Goal: Task Accomplishment & Management: Complete application form

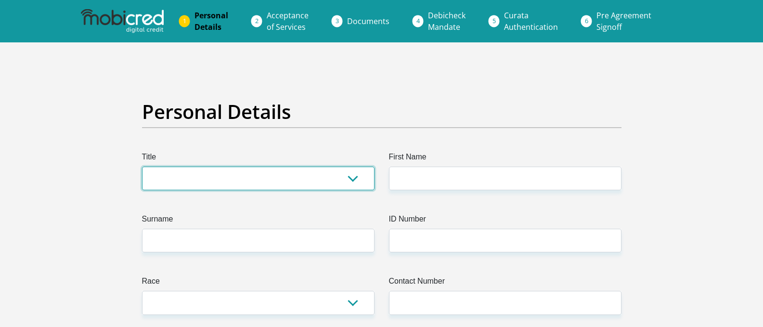
drag, startPoint x: 0, startPoint y: 0, endPoint x: 247, endPoint y: 186, distance: 309.0
click at [247, 186] on select "Mr Ms Mrs Dr [PERSON_NAME]" at bounding box center [258, 179] width 232 height 24
select select "Mrs"
click at [142, 167] on select "Mr Ms Mrs Dr [PERSON_NAME]" at bounding box center [258, 179] width 232 height 24
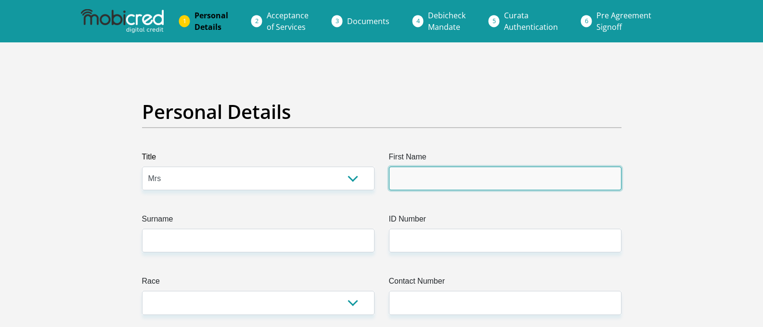
click at [452, 177] on input "First Name" at bounding box center [505, 179] width 232 height 24
type input "Ridre"
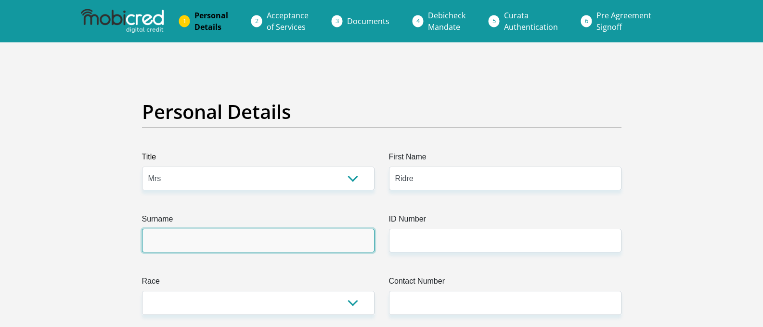
type input "[PERSON_NAME]"
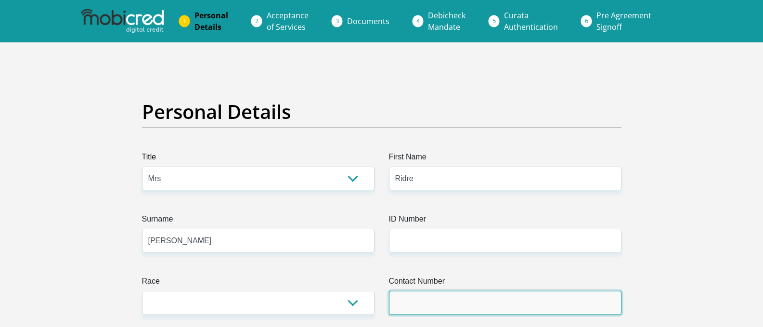
type input "0828010349"
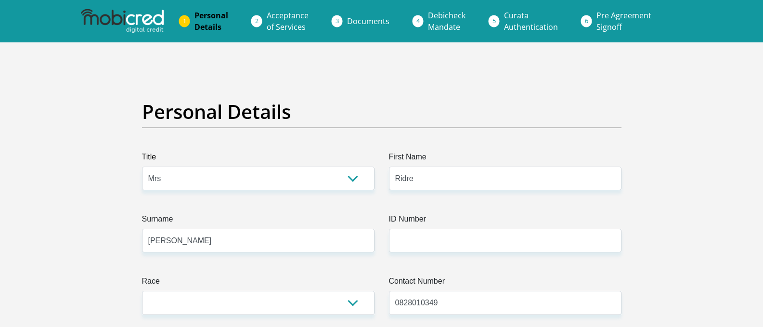
select select "ZAF"
type input "[STREET_ADDRESS]"
type input "Whimsical Bridal Boutique"
type input "[GEOGRAPHIC_DATA]"
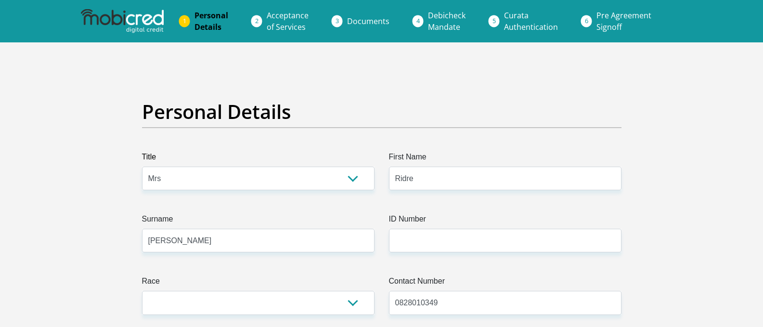
type input "[GEOGRAPHIC_DATA]"
type input "0081"
click at [343, 241] on input "[PERSON_NAME]" at bounding box center [258, 241] width 232 height 24
drag, startPoint x: 155, startPoint y: 240, endPoint x: 167, endPoint y: 245, distance: 11.9
click at [155, 240] on input "[PERSON_NAME]" at bounding box center [258, 241] width 232 height 24
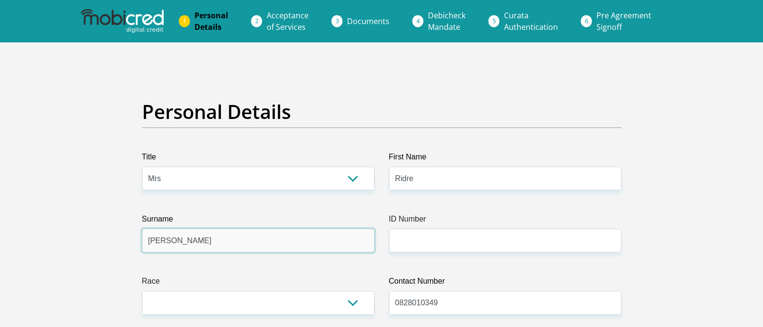
type input "[PERSON_NAME]"
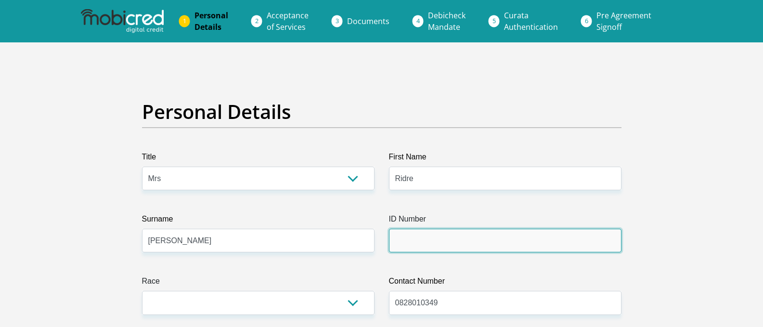
click at [433, 239] on input "ID Number" at bounding box center [505, 241] width 232 height 24
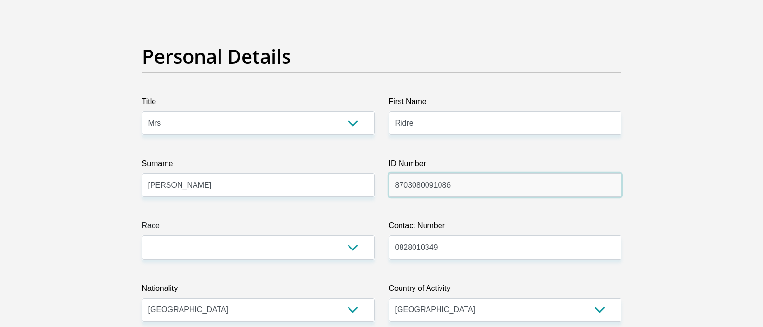
scroll to position [144, 0]
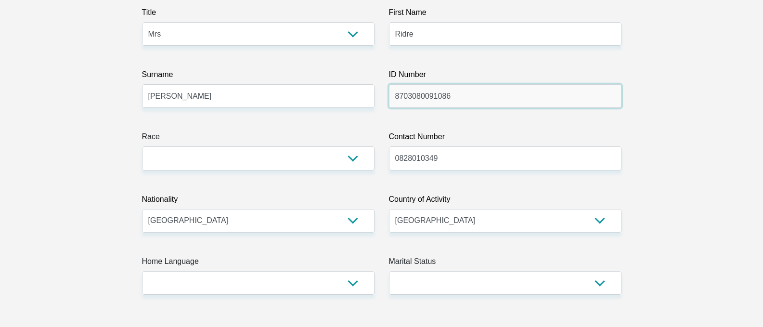
type input "8703080091086"
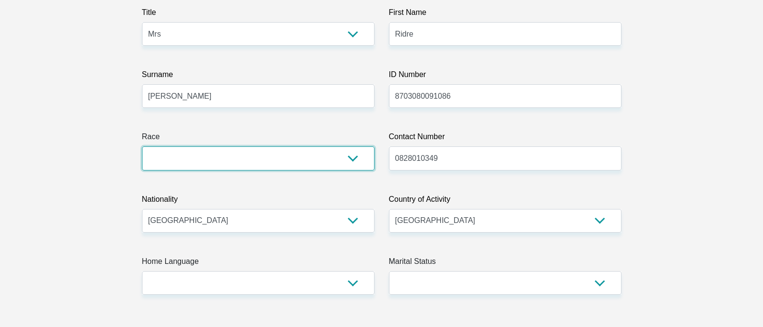
click at [347, 156] on select "Black Coloured Indian White Other" at bounding box center [258, 158] width 232 height 24
select select "4"
click at [142, 146] on select "Black Coloured Indian White Other" at bounding box center [258, 158] width 232 height 24
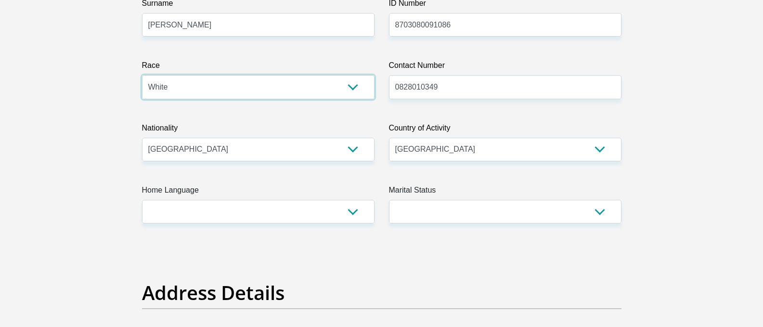
scroll to position [289, 0]
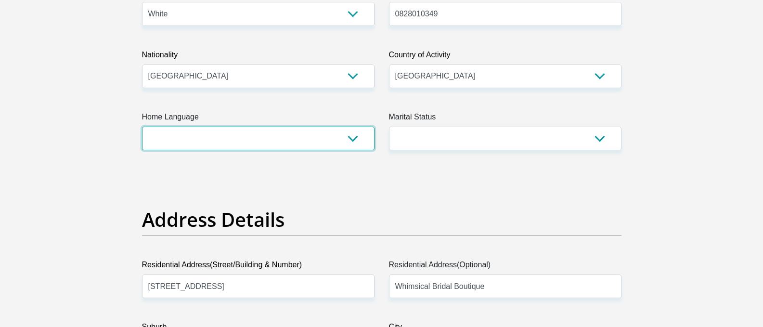
click at [351, 136] on select "Afrikaans English Sepedi South Ndebele Southern Sotho Swati Tsonga Tswana Venda…" at bounding box center [258, 139] width 232 height 24
select select "afr"
click at [142, 127] on select "Afrikaans English Sepedi South Ndebele Southern Sotho Swati Tsonga Tswana Venda…" at bounding box center [258, 139] width 232 height 24
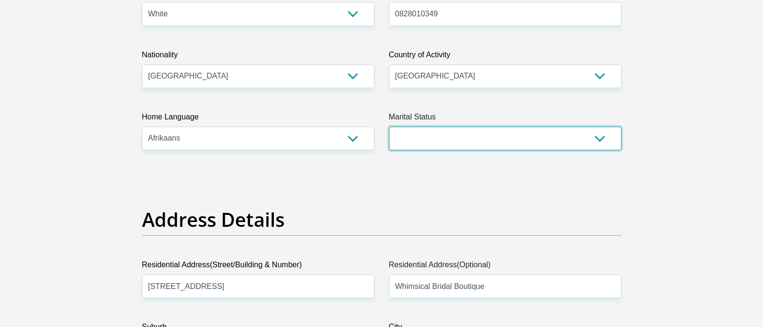
click at [599, 136] on select "Married ANC Single Divorced Widowed Married COP or Customary Law" at bounding box center [505, 139] width 232 height 24
select select "1"
click at [389, 127] on select "Married ANC Single Divorced Widowed Married COP or Customary Law" at bounding box center [505, 139] width 232 height 24
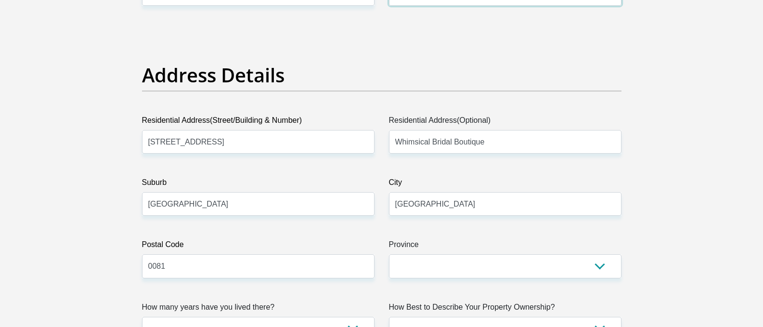
scroll to position [481, 0]
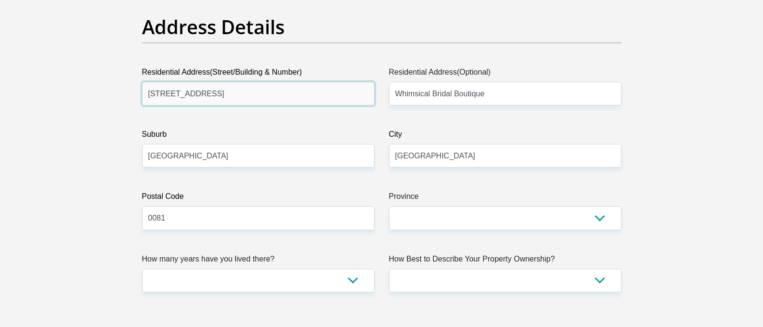
click at [213, 93] on input "[STREET_ADDRESS]" at bounding box center [258, 94] width 232 height 24
type input "5"
type input "5 Builtaf Nook"
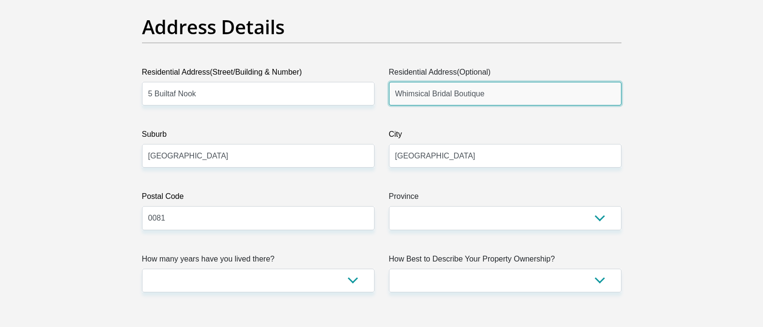
click at [515, 92] on input "Whimsical Bridal Boutique" at bounding box center [505, 94] width 232 height 24
type input "W"
type input "[GEOGRAPHIC_DATA][PERSON_NAME]"
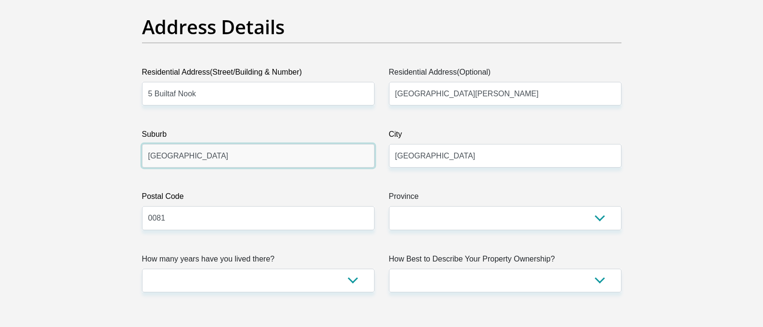
click at [197, 158] on input "[GEOGRAPHIC_DATA]" at bounding box center [258, 156] width 232 height 24
type input "P"
type input "Zwartkops"
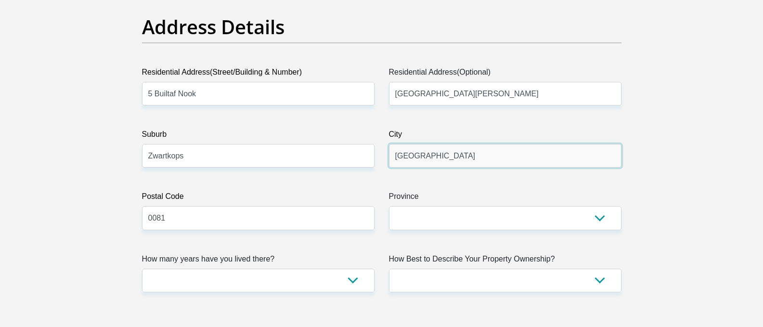
click at [455, 157] on input "[GEOGRAPHIC_DATA]" at bounding box center [505, 156] width 232 height 24
type input "P"
click at [417, 158] on input "Centuirion" at bounding box center [505, 156] width 232 height 24
type input "Centurion"
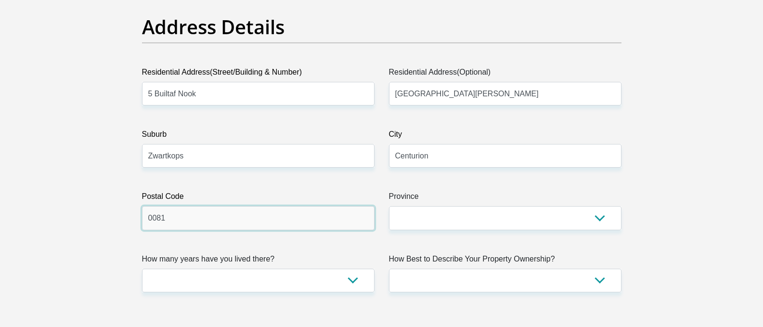
click at [224, 212] on input "0081" at bounding box center [258, 218] width 232 height 24
type input "0157"
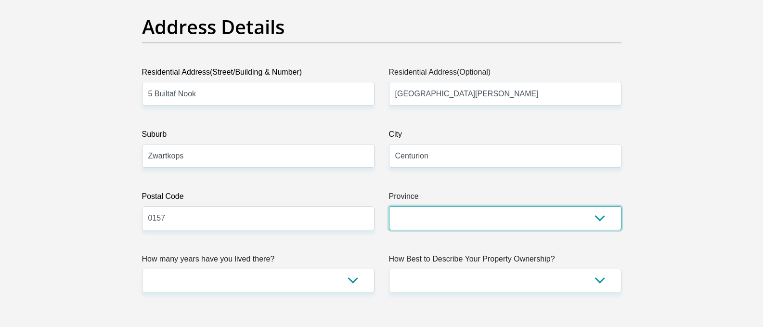
click at [446, 228] on select "Eastern Cape Free State [GEOGRAPHIC_DATA] [GEOGRAPHIC_DATA][DATE] [GEOGRAPHIC_D…" at bounding box center [505, 218] width 232 height 24
select select "Gauteng"
click at [389, 206] on select "Eastern Cape Free State [GEOGRAPHIC_DATA] [GEOGRAPHIC_DATA][DATE] [GEOGRAPHIC_D…" at bounding box center [505, 218] width 232 height 24
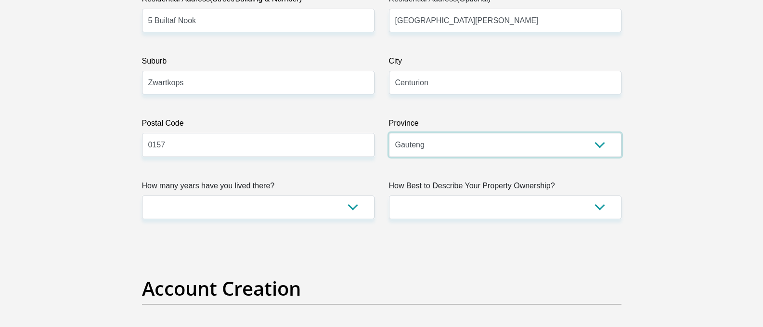
scroll to position [626, 0]
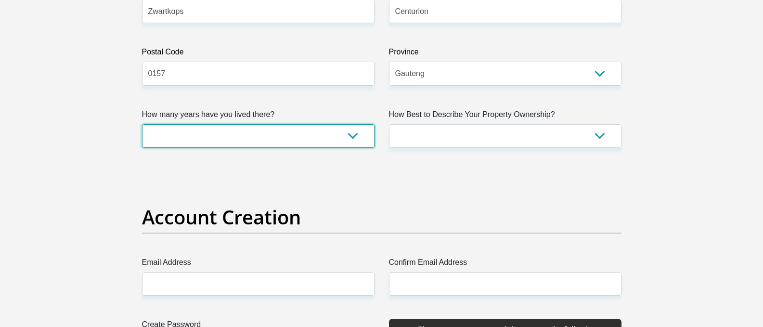
click at [356, 138] on select "less than 1 year 1-3 years 3-5 years 5+ years" at bounding box center [258, 136] width 232 height 24
select select "4"
click at [142, 124] on select "less than 1 year 1-3 years 3-5 years 5+ years" at bounding box center [258, 136] width 232 height 24
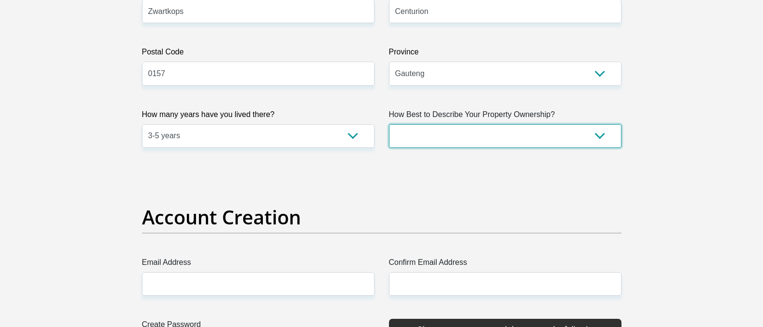
click at [597, 135] on select "Owned Rented Family Owned Company Dwelling" at bounding box center [505, 136] width 232 height 24
select select "Rented"
click at [389, 124] on select "Owned Rented Family Owned Company Dwelling" at bounding box center [505, 136] width 232 height 24
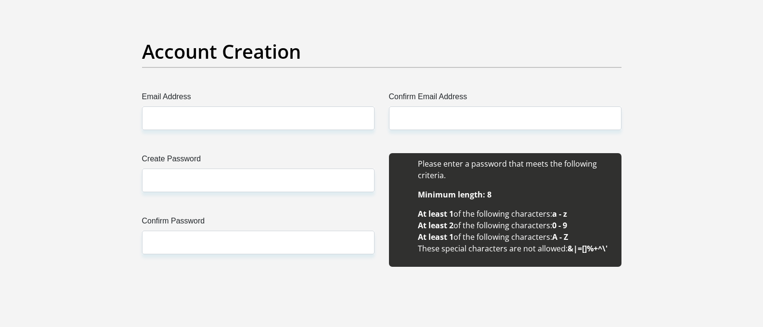
scroll to position [818, 0]
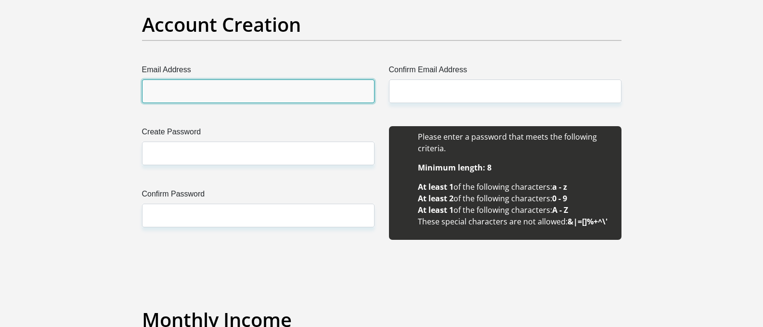
click at [288, 93] on input "Email Address" at bounding box center [258, 91] width 232 height 24
type input "[EMAIL_ADDRESS][DOMAIN_NAME]"
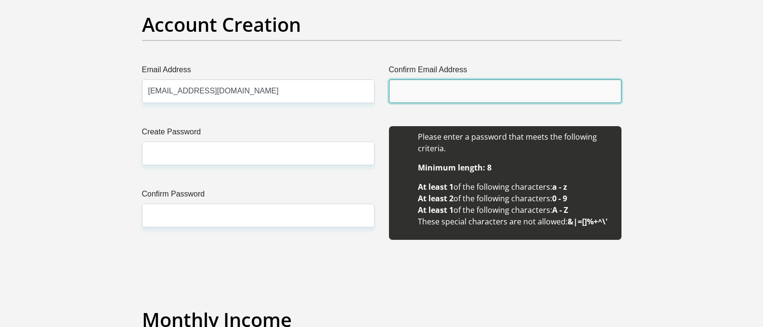
type input "[EMAIL_ADDRESS][DOMAIN_NAME]"
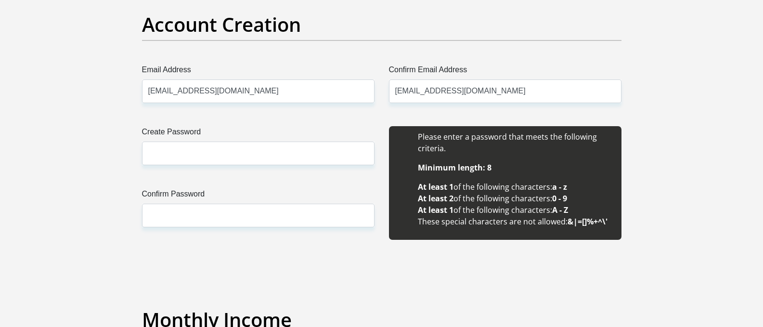
type input "Ridre"
type input "Le Roux"
type input "0828010349"
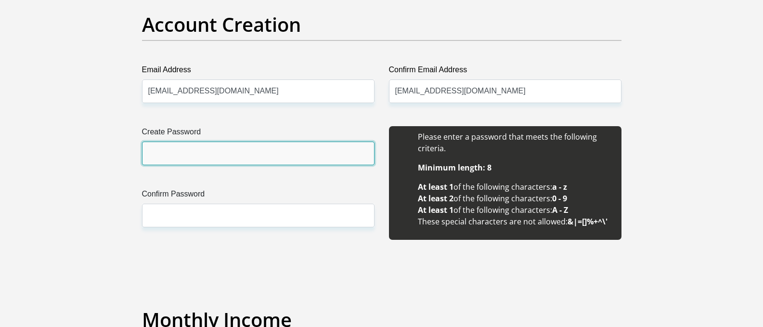
click at [257, 158] on input "Create Password" at bounding box center [258, 154] width 232 height 24
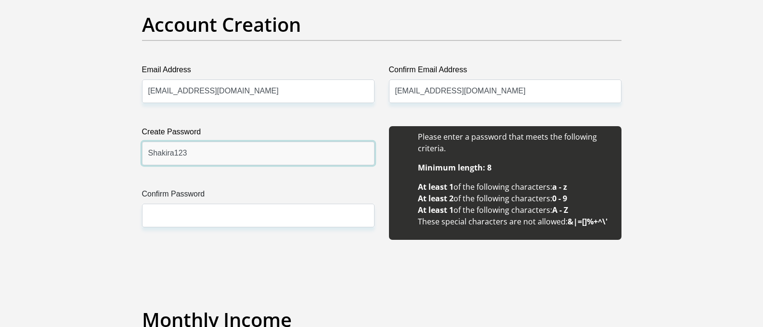
type input "Shakira123"
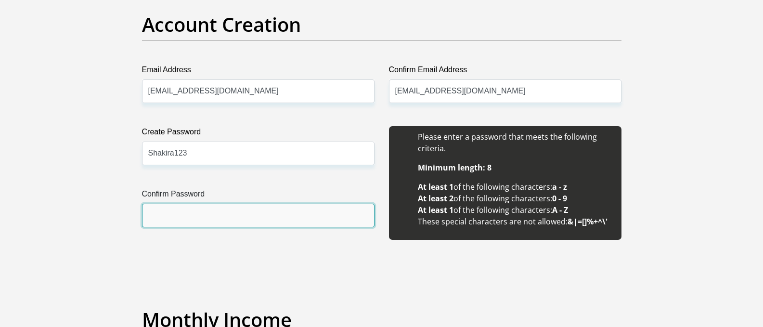
click at [237, 219] on input "Confirm Password" at bounding box center [258, 216] width 232 height 24
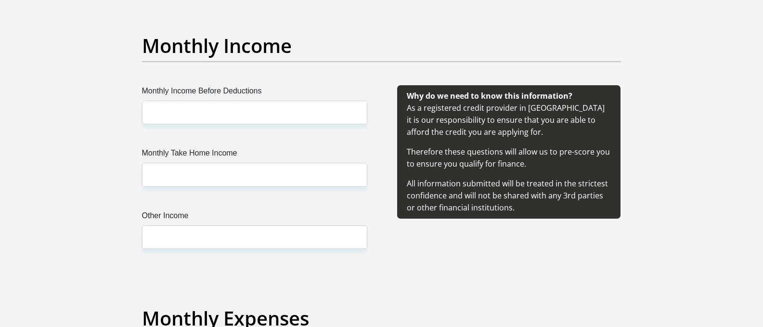
scroll to position [1107, 0]
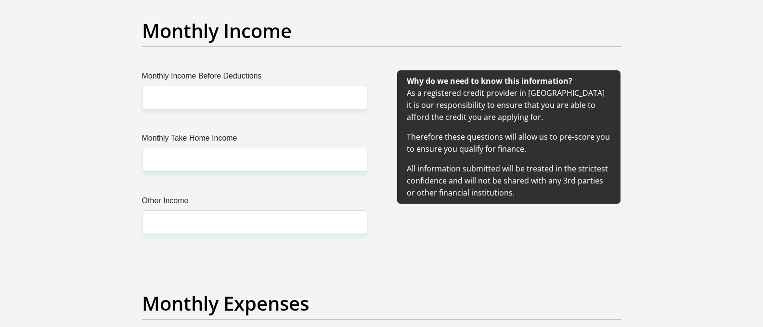
type input "Shakira123"
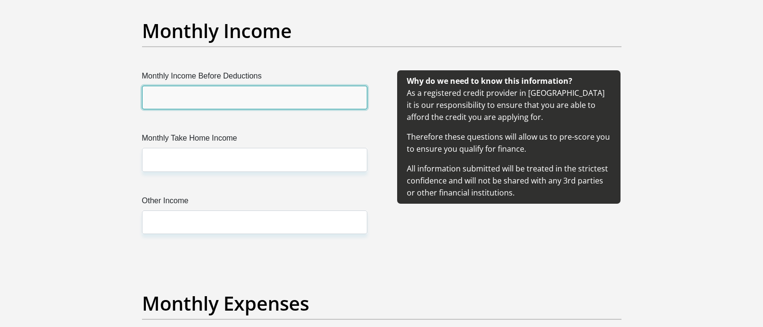
click at [227, 90] on input "Monthly Income Before Deductions" at bounding box center [254, 98] width 225 height 24
type input "18000"
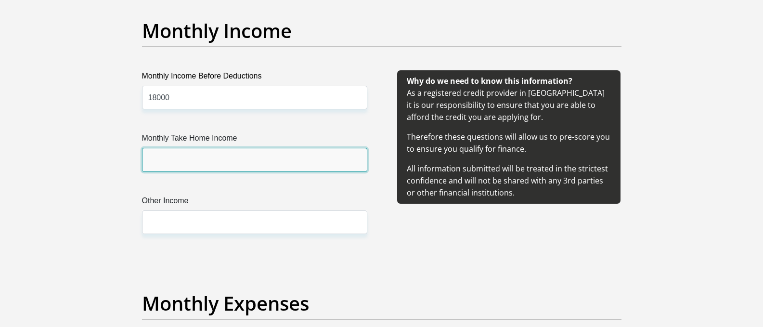
click at [177, 159] on input "Monthly Take Home Income" at bounding box center [254, 160] width 225 height 24
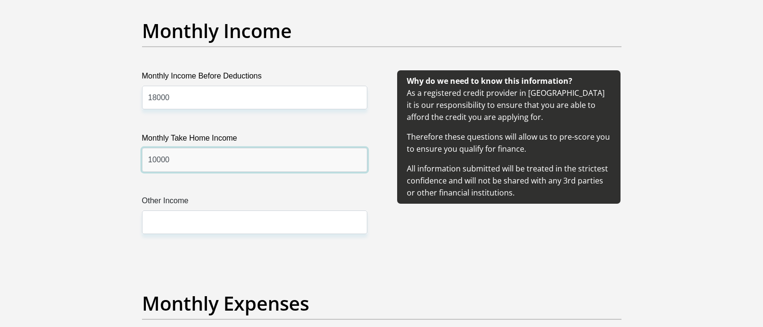
type input "10000"
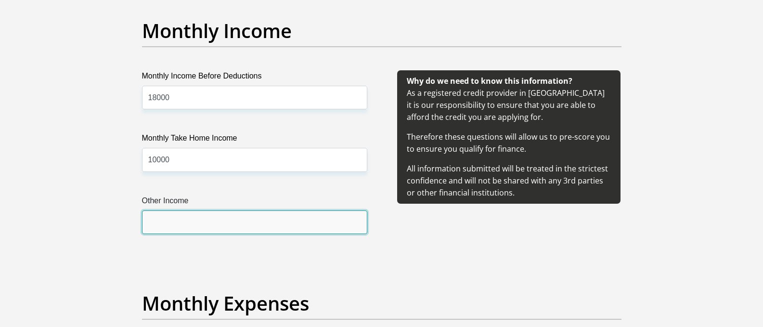
click at [240, 219] on input "Other Income" at bounding box center [254, 222] width 225 height 24
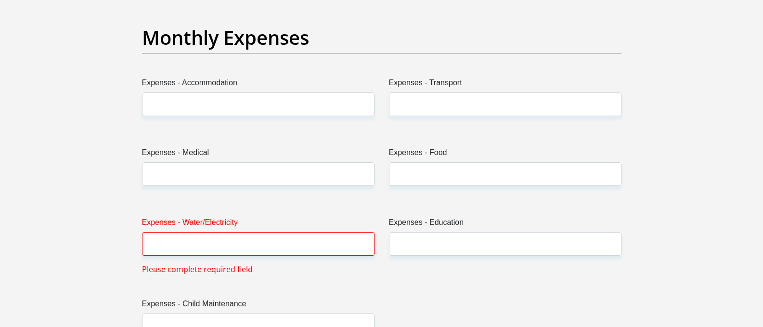
scroll to position [1251, 0]
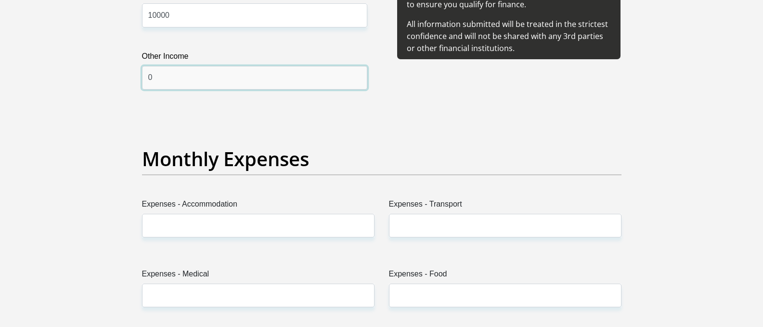
type input "0"
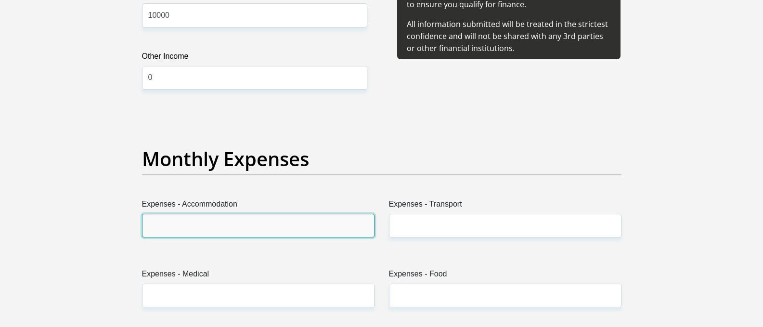
click at [157, 224] on input "Expenses - Accommodation" at bounding box center [258, 226] width 232 height 24
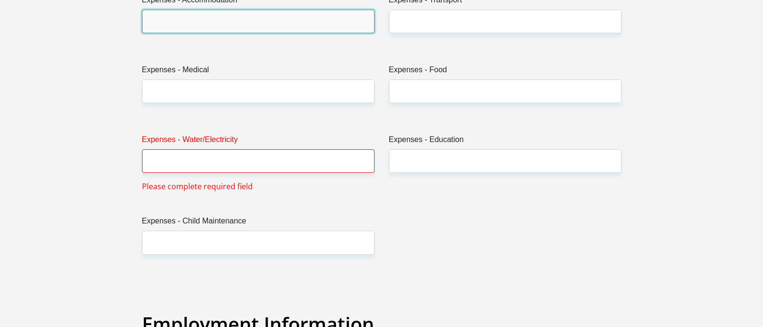
scroll to position [1300, 0]
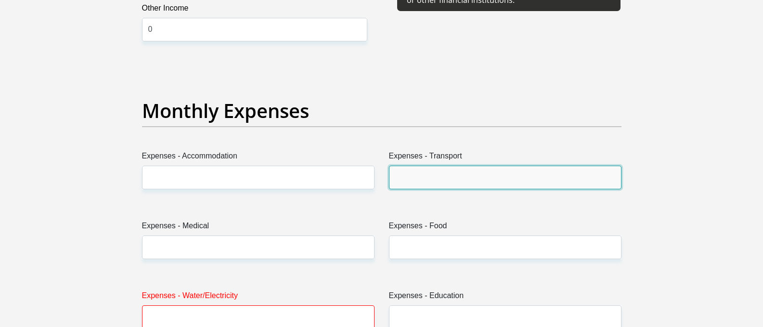
click at [409, 178] on input "Expenses - Transport" at bounding box center [505, 178] width 232 height 24
type input "2500"
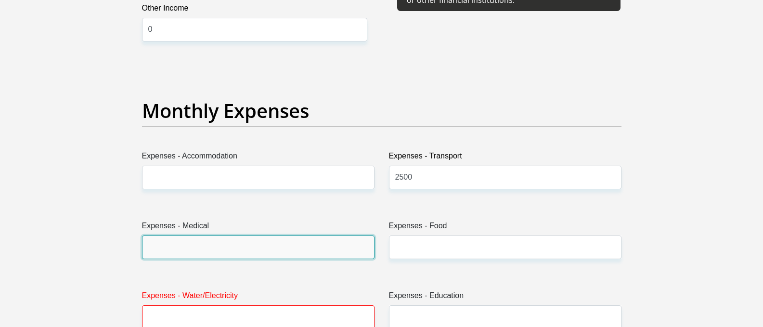
click at [195, 239] on input "Expenses - Medical" at bounding box center [258, 247] width 232 height 24
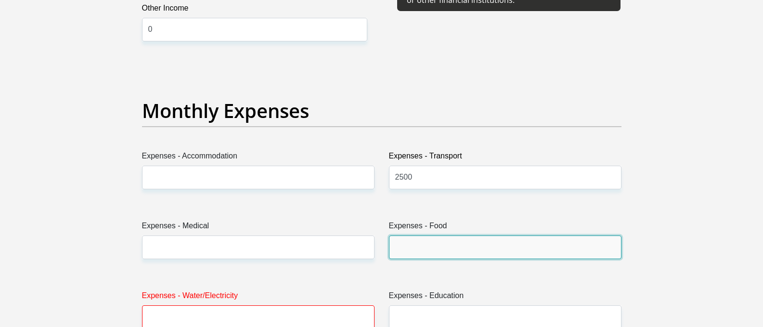
click at [433, 246] on input "Expenses - Food" at bounding box center [505, 247] width 232 height 24
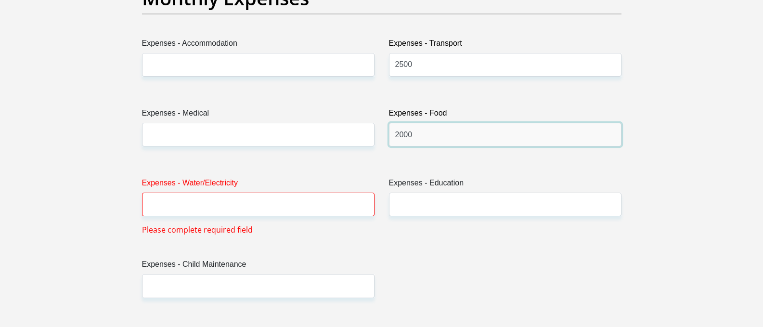
scroll to position [1444, 0]
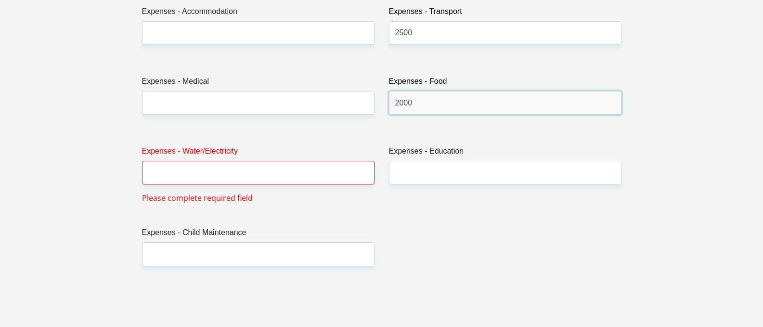
type input "2000"
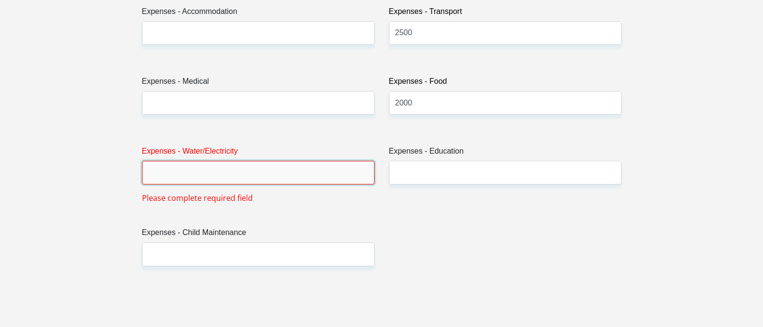
click at [189, 176] on input "Expenses - Water/Electricity" at bounding box center [258, 173] width 232 height 24
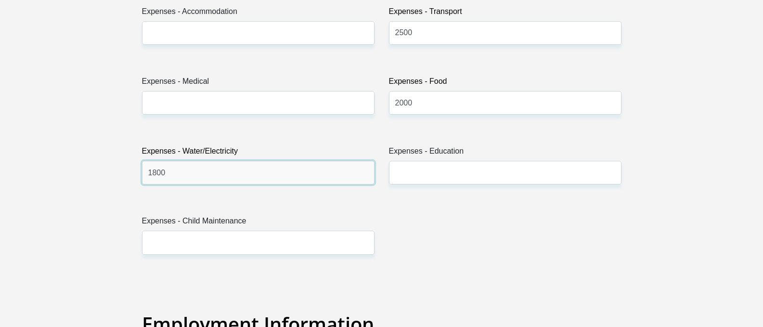
type input "1800"
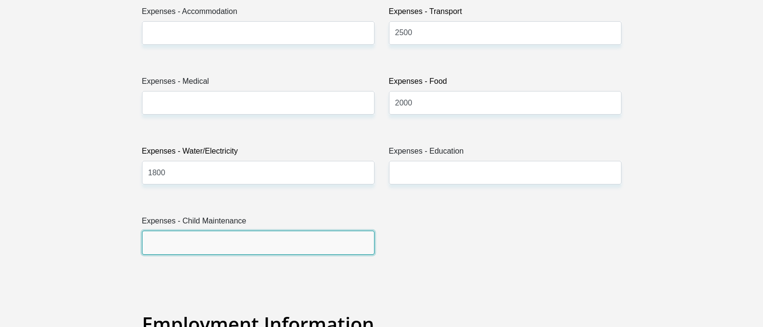
click at [255, 243] on input "Expenses - Child Maintenance" at bounding box center [258, 243] width 232 height 24
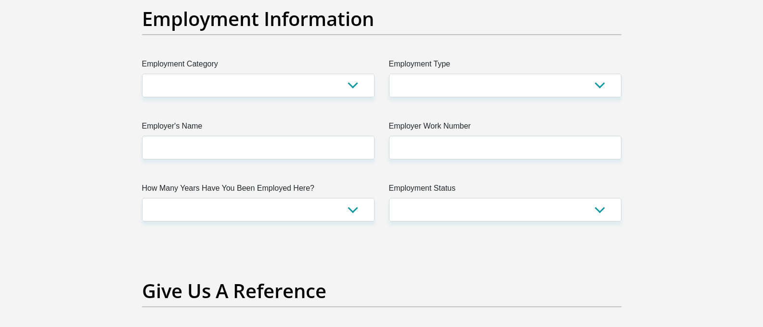
scroll to position [1781, 0]
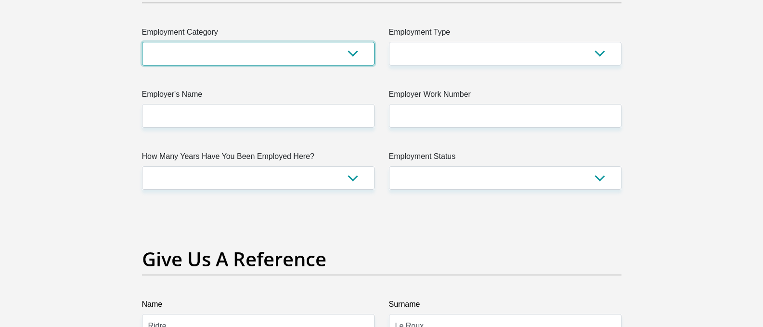
click at [353, 55] on select "AGRICULTURE ALCOHOL & TOBACCO CONSTRUCTION MATERIALS METALLURGY EQUIPMENT FOR R…" at bounding box center [258, 54] width 232 height 24
select select "53"
click at [142, 42] on select "AGRICULTURE ALCOHOL & TOBACCO CONSTRUCTION MATERIALS METALLURGY EQUIPMENT FOR R…" at bounding box center [258, 54] width 232 height 24
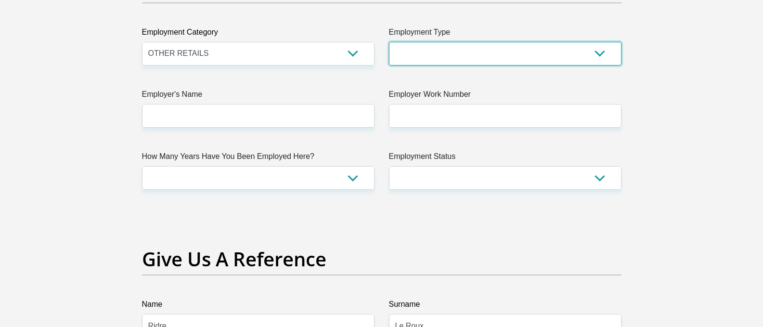
click at [492, 60] on select "College/Lecturer Craft Seller Creative Driver Executive Farmer Forces - Non Com…" at bounding box center [505, 54] width 232 height 24
select select "Manager"
click at [389, 42] on select "College/Lecturer Craft Seller Creative Driver Executive Farmer Forces - Non Com…" at bounding box center [505, 54] width 232 height 24
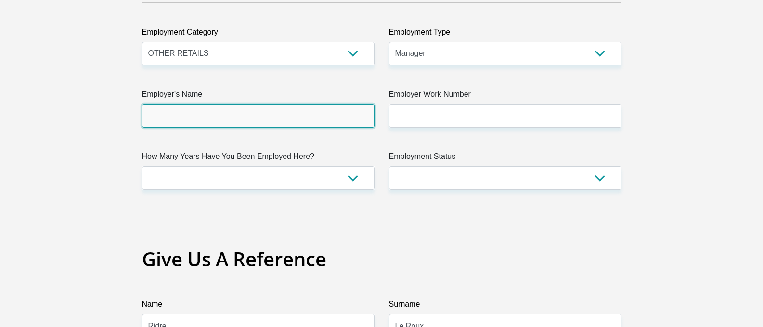
click at [244, 111] on input "Employer's Name" at bounding box center [258, 116] width 232 height 24
click at [183, 120] on input "WhimsicalBridal" at bounding box center [258, 116] width 232 height 24
click at [184, 118] on input "WhimsicalBridal" at bounding box center [258, 116] width 232 height 24
type input "WhimsicalBridalBoutique"
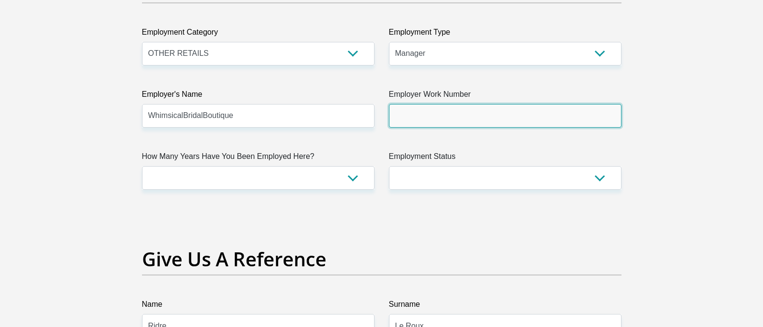
click at [448, 121] on input "Employer Work Number" at bounding box center [505, 116] width 232 height 24
type input "0606907375"
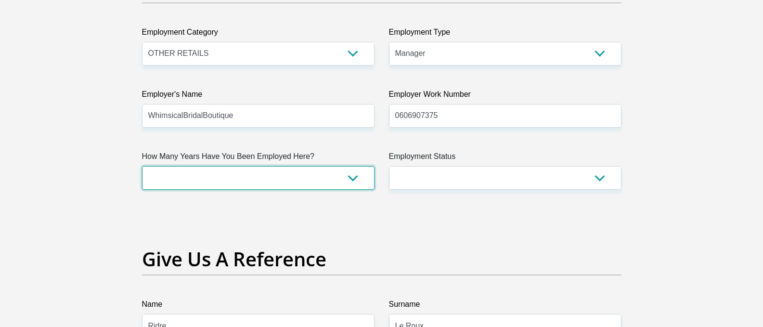
click at [356, 181] on select "less than 1 year 1-3 years 3-5 years 5+ years" at bounding box center [258, 178] width 232 height 24
select select "48"
click at [142, 166] on select "less than 1 year 1-3 years 3-5 years 5+ years" at bounding box center [258, 178] width 232 height 24
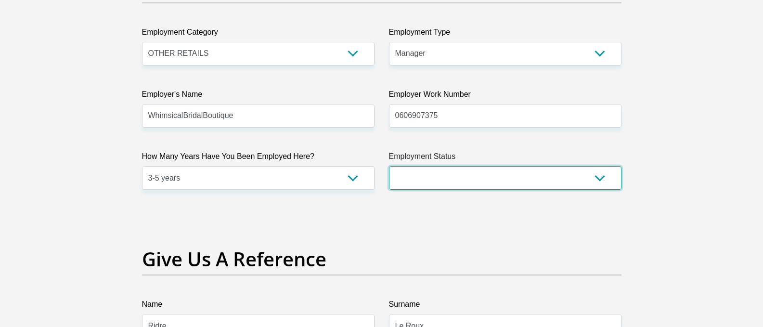
click at [463, 179] on select "Permanent/Full-time Part-time/Casual [DEMOGRAPHIC_DATA] Worker Self-Employed Ho…" at bounding box center [505, 178] width 232 height 24
select select "1"
click at [389, 166] on select "Permanent/Full-time Part-time/Casual [DEMOGRAPHIC_DATA] Worker Self-Employed Ho…" at bounding box center [505, 178] width 232 height 24
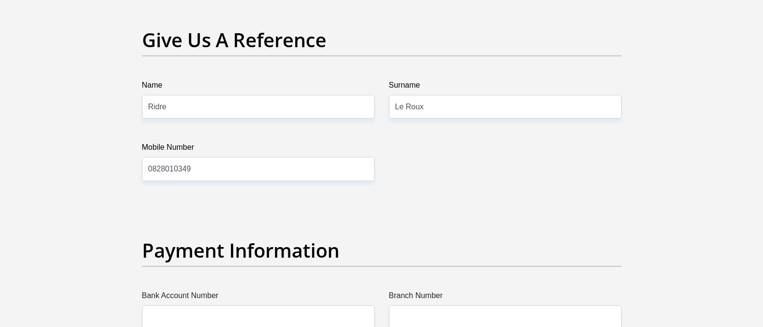
scroll to position [1974, 0]
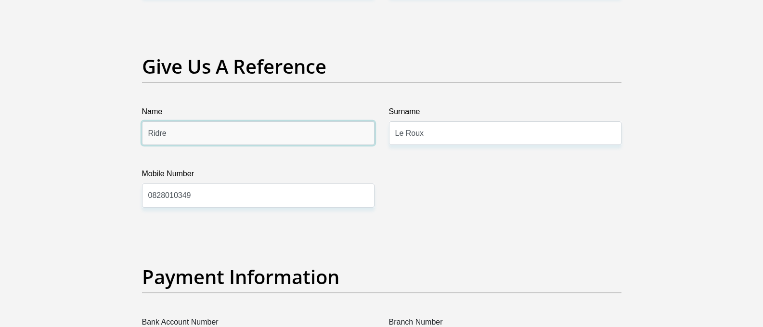
click at [185, 133] on input "Ridre" at bounding box center [258, 133] width 232 height 24
type input "R"
type input "[PERSON_NAME]"
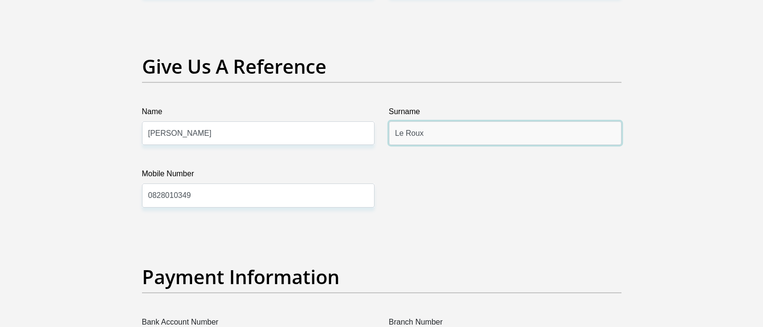
click at [467, 130] on input "Le Roux" at bounding box center [505, 133] width 232 height 24
type input "L"
type input "[PERSON_NAME]"
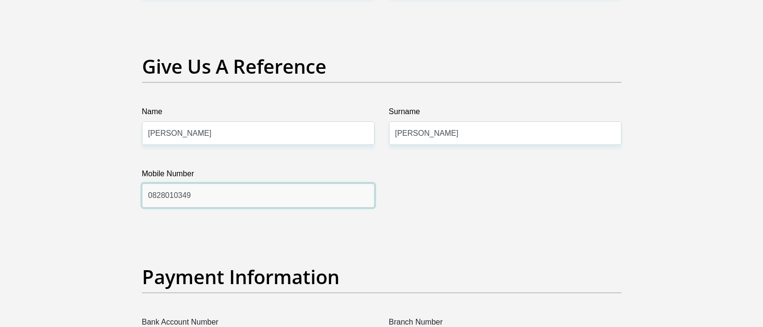
click at [243, 193] on input "0828010349" at bounding box center [258, 195] width 232 height 24
type input "0"
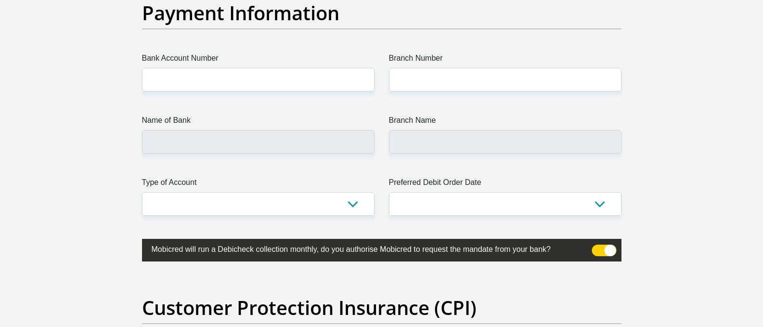
scroll to position [2214, 0]
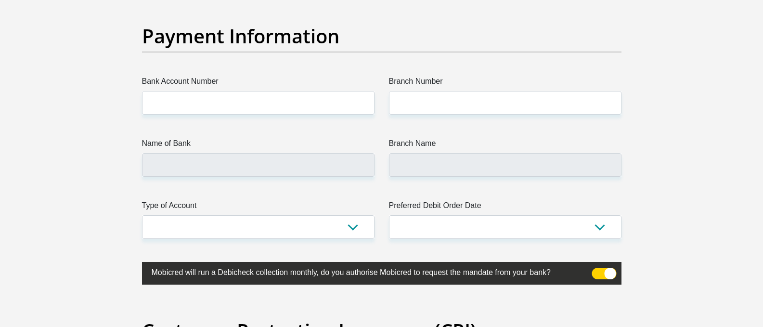
type input "0827837378"
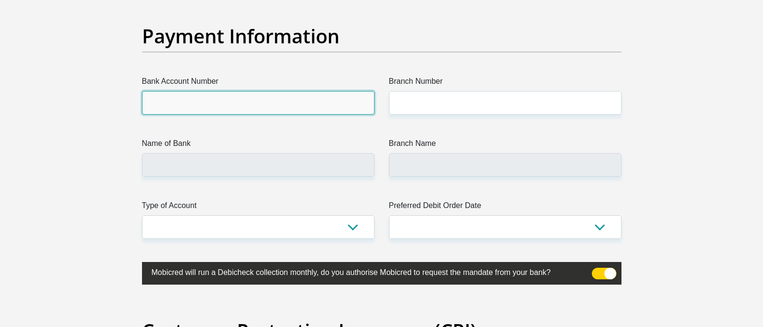
click at [198, 110] on input "Bank Account Number" at bounding box center [258, 103] width 232 height 24
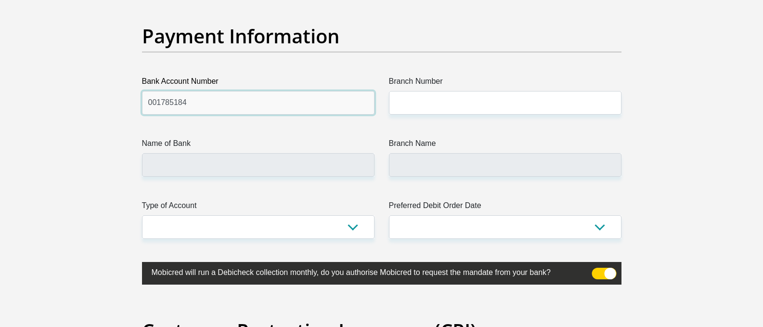
type input "001785184"
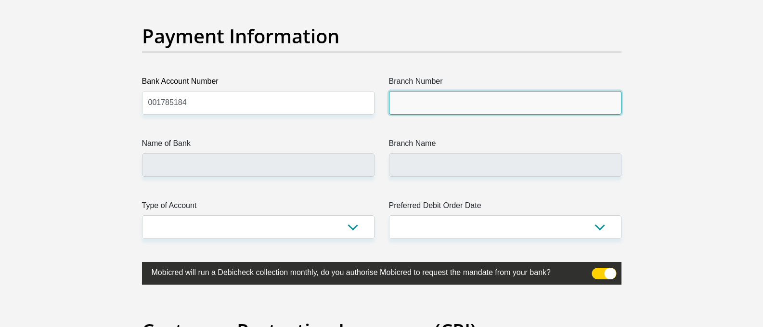
click at [451, 108] on input "Branch Number" at bounding box center [505, 103] width 232 height 24
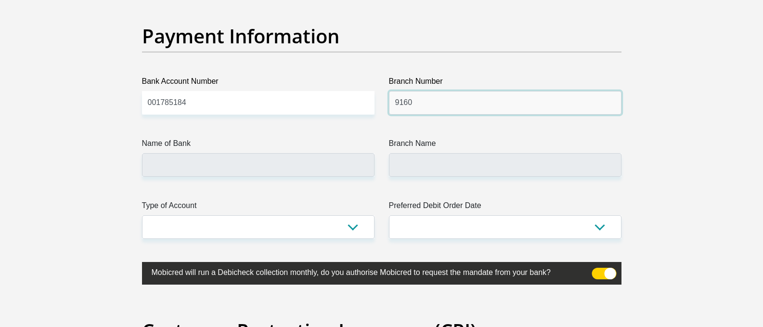
type input "9160"
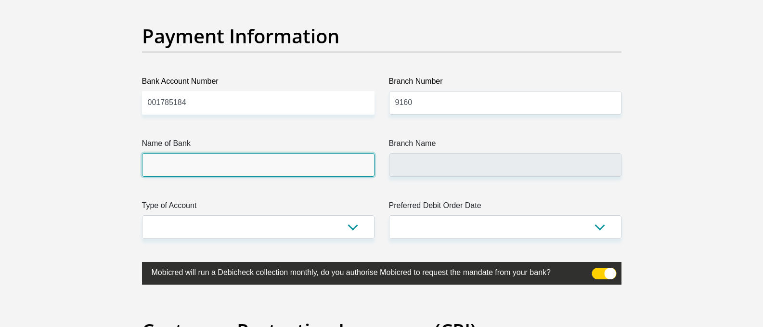
click at [182, 157] on input "Name of Bank" at bounding box center [258, 165] width 232 height 24
click at [177, 168] on input "Name of Bank" at bounding box center [258, 165] width 232 height 24
click at [149, 163] on input "Name of Bank" at bounding box center [258, 165] width 232 height 24
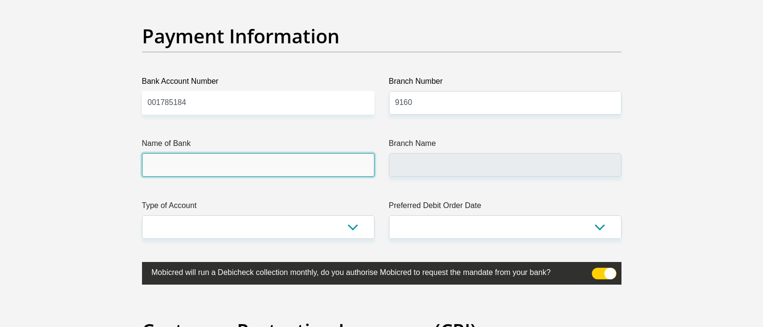
click at [149, 163] on input "Name of Bank" at bounding box center [258, 165] width 232 height 24
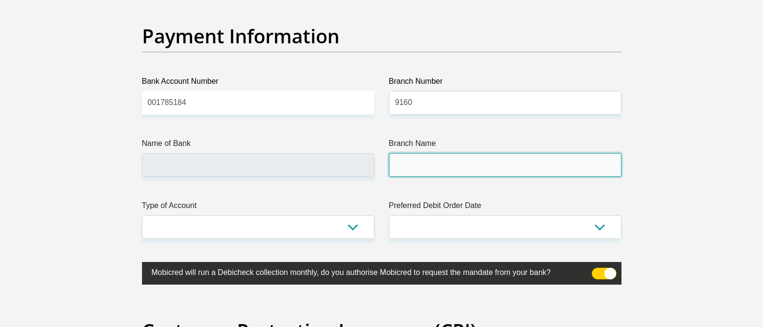
click at [422, 168] on input "Branch Name" at bounding box center [505, 165] width 232 height 24
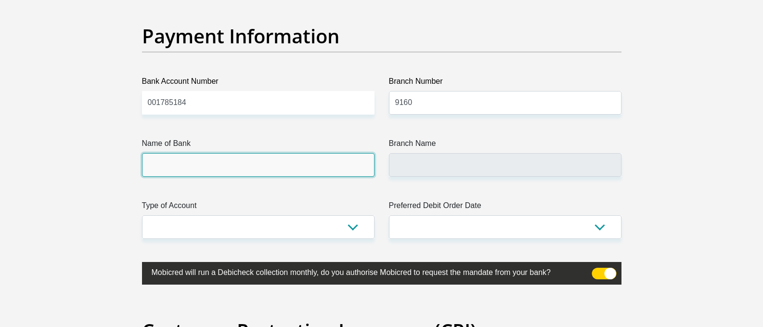
click at [209, 169] on input "Name of Bank" at bounding box center [258, 165] width 232 height 24
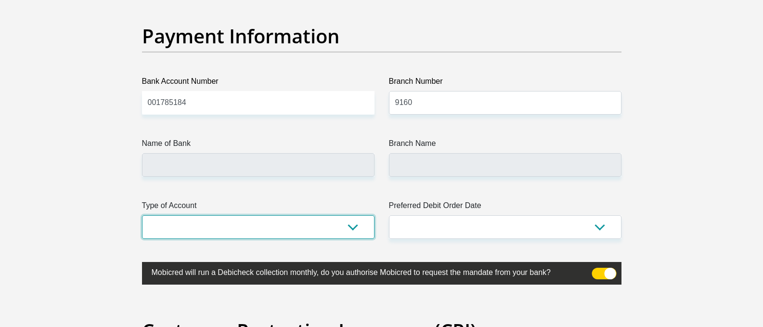
click at [351, 225] on select "Cheque Savings" at bounding box center [258, 227] width 232 height 24
select select "CUR"
click at [142, 215] on select "Cheque Savings" at bounding box center [258, 227] width 232 height 24
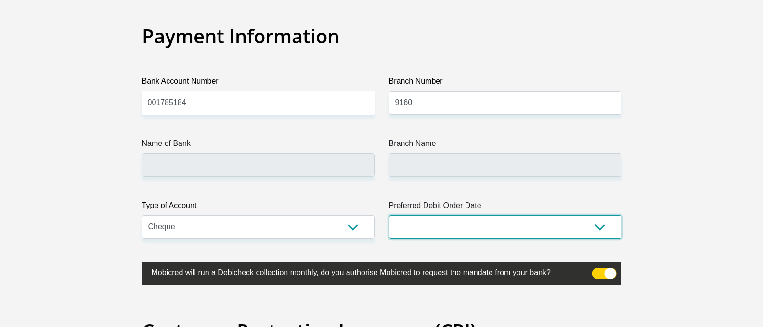
click at [593, 229] on select "1st 2nd 3rd 4th 5th 7th 18th 19th 20th 21st 22nd 23rd 24th 25th 26th 27th 28th …" at bounding box center [505, 227] width 232 height 24
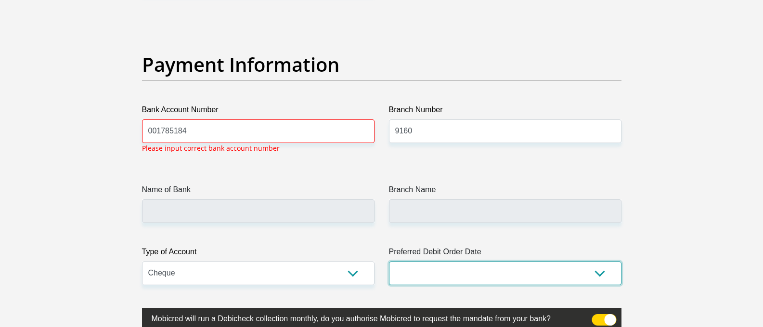
scroll to position [2184, 0]
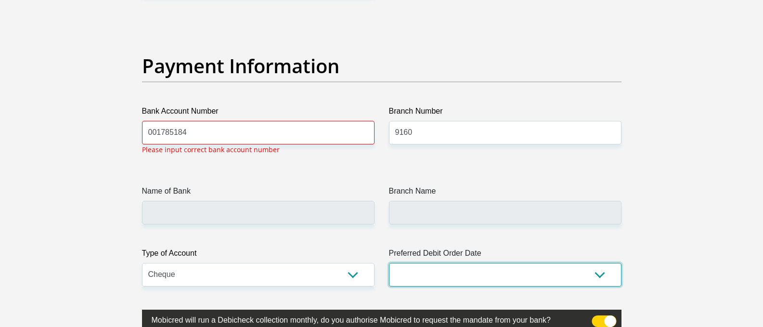
select select "1"
click at [389, 263] on select "1st 2nd 3rd 4th 5th 7th 18th 19th 20th 21st 22nd 23rd 24th 25th 26th 27th 28th …" at bounding box center [505, 275] width 232 height 24
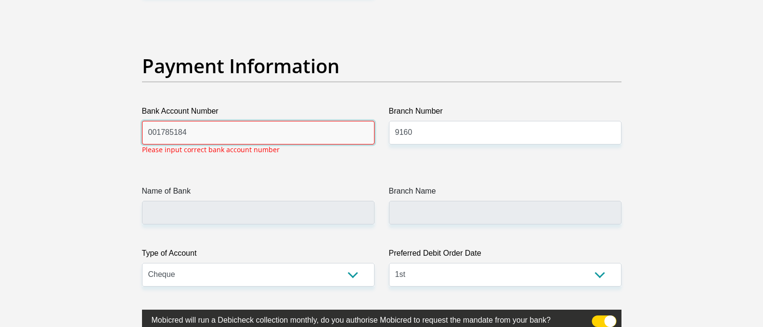
click at [208, 130] on input "001785184" at bounding box center [258, 133] width 232 height 24
click at [219, 137] on input "001785184" at bounding box center [258, 133] width 232 height 24
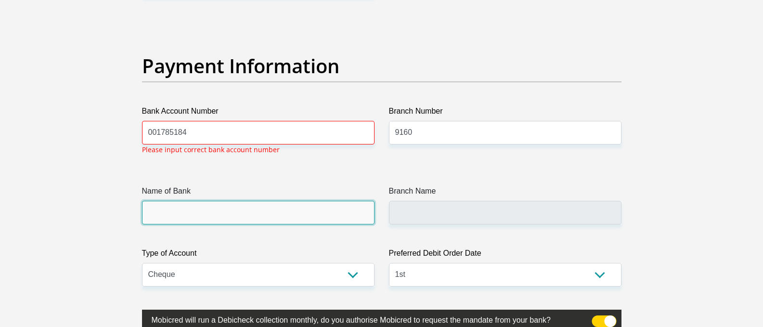
click at [241, 210] on input "Name of Bank" at bounding box center [258, 213] width 232 height 24
click at [160, 215] on input "Name of Bank" at bounding box center [258, 213] width 232 height 24
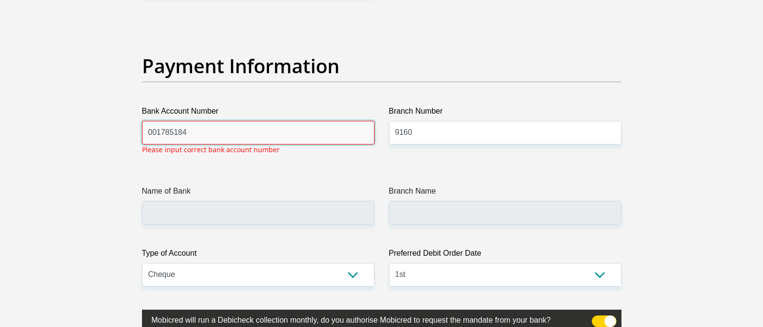
click at [201, 130] on input "001785184" at bounding box center [258, 133] width 232 height 24
type input "0"
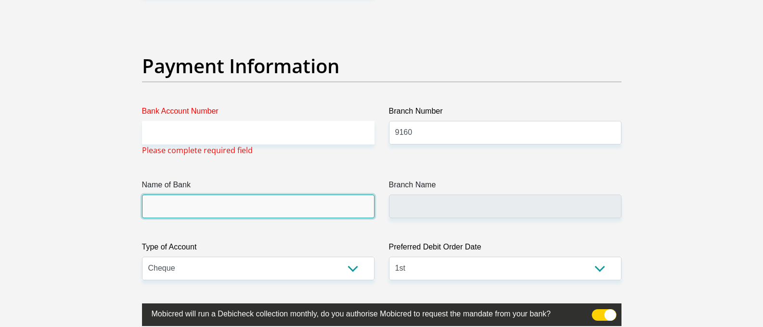
click at [157, 205] on input "Name of Bank" at bounding box center [258, 206] width 232 height 24
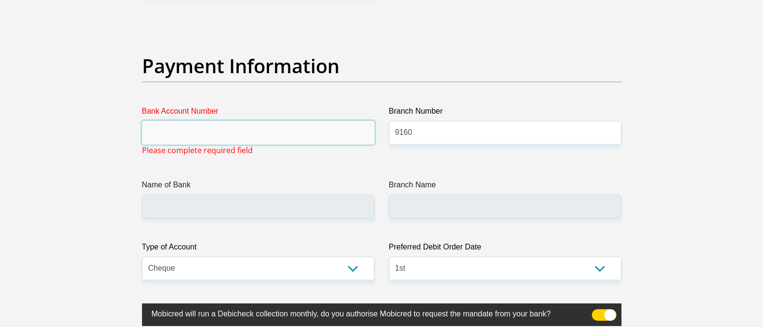
click at [179, 141] on input "Bank Account Number" at bounding box center [258, 133] width 232 height 24
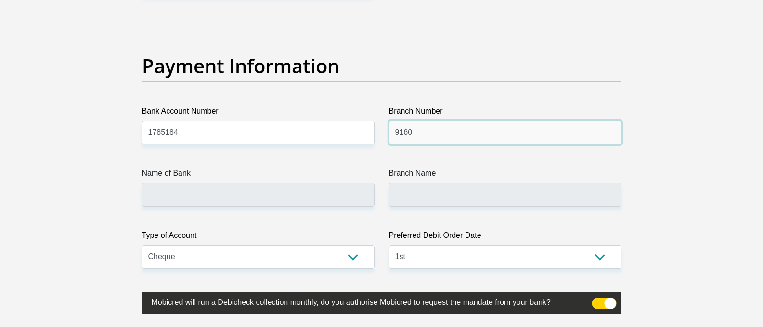
click at [493, 134] on input "9160" at bounding box center [505, 133] width 232 height 24
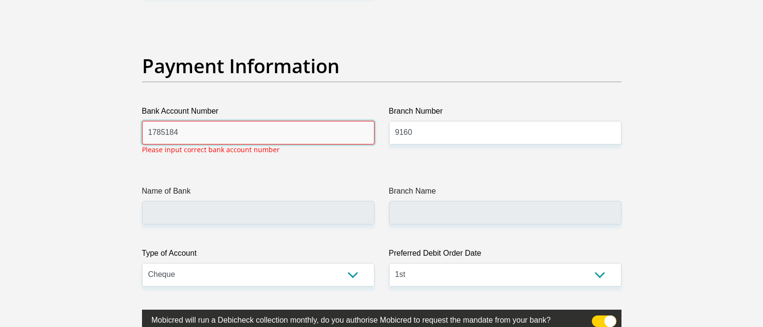
click at [186, 133] on input "1785184" at bounding box center [258, 133] width 232 height 24
type input "1"
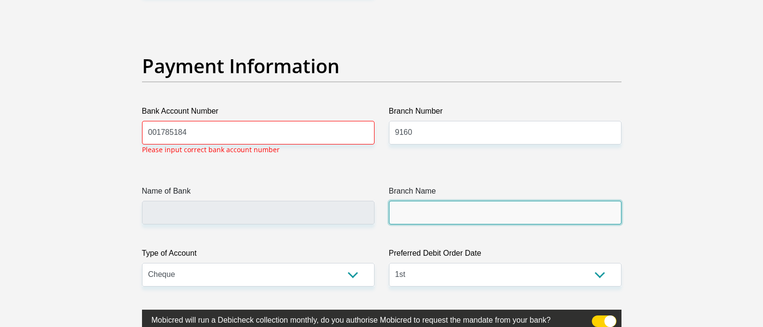
click at [429, 202] on input "Branch Name" at bounding box center [505, 213] width 232 height 24
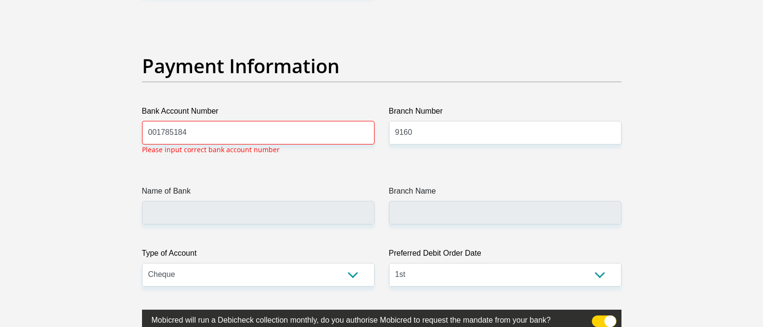
click at [415, 189] on label "Branch Name" at bounding box center [505, 192] width 232 height 15
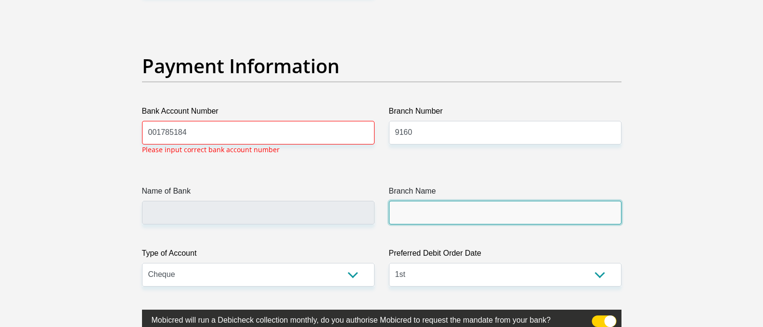
click at [415, 201] on input "Branch Name" at bounding box center [505, 213] width 232 height 24
click at [412, 207] on input "Branch Name" at bounding box center [505, 213] width 232 height 24
click at [404, 214] on input "Branch Name" at bounding box center [505, 213] width 232 height 24
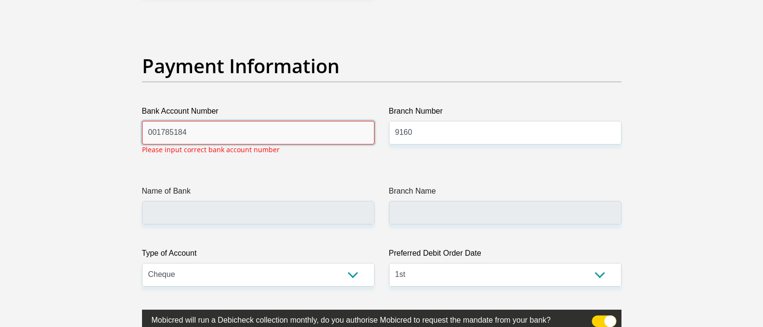
click at [246, 136] on input "001785184" at bounding box center [258, 133] width 232 height 24
click at [155, 133] on input "001785184" at bounding box center [258, 133] width 232 height 24
click at [171, 132] on input "00 1785184" at bounding box center [258, 133] width 232 height 24
click at [186, 129] on input "00 178 5184" at bounding box center [258, 133] width 232 height 24
click at [211, 139] on input "00 178 518 4" at bounding box center [258, 133] width 232 height 24
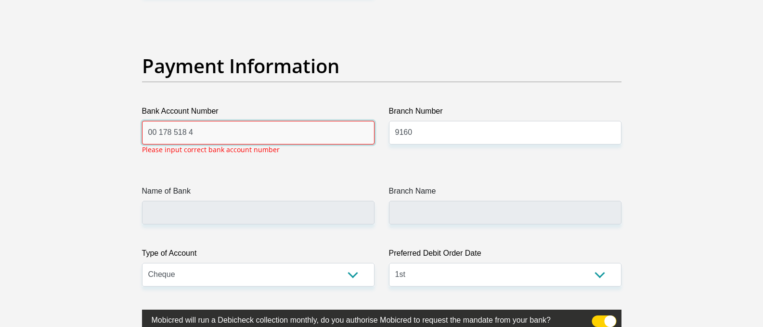
click at [228, 135] on input "00 178 518 4" at bounding box center [258, 133] width 232 height 24
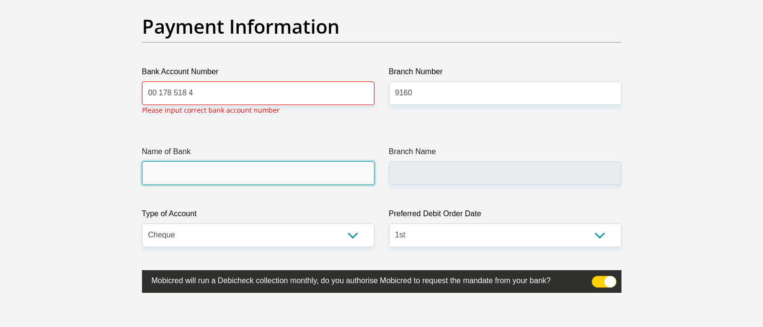
click at [165, 169] on input "Name of Bank" at bounding box center [258, 173] width 232 height 24
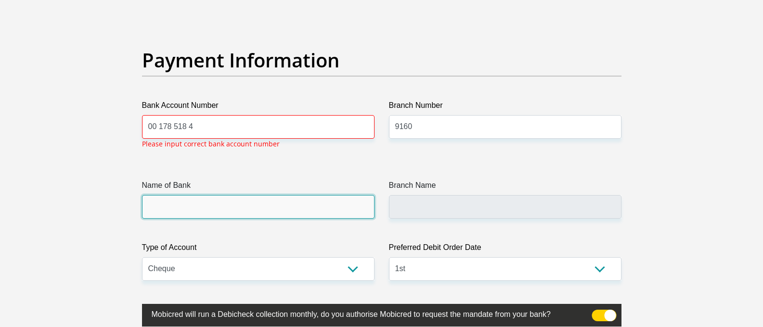
click at [161, 203] on input "Name of Bank" at bounding box center [258, 207] width 232 height 24
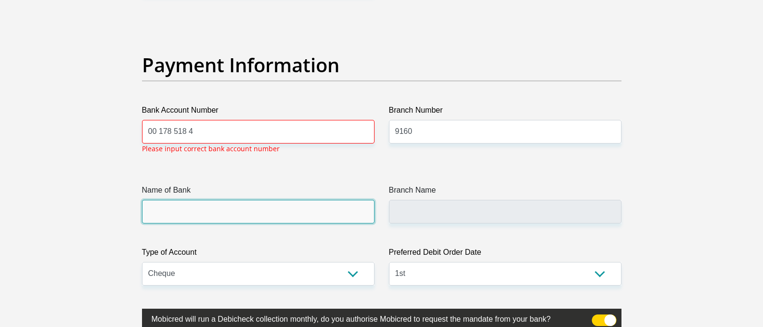
click at [161, 203] on input "Name of Bank" at bounding box center [258, 212] width 232 height 24
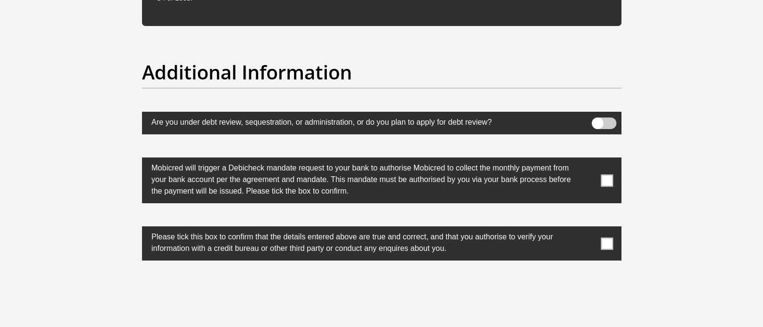
scroll to position [3003, 0]
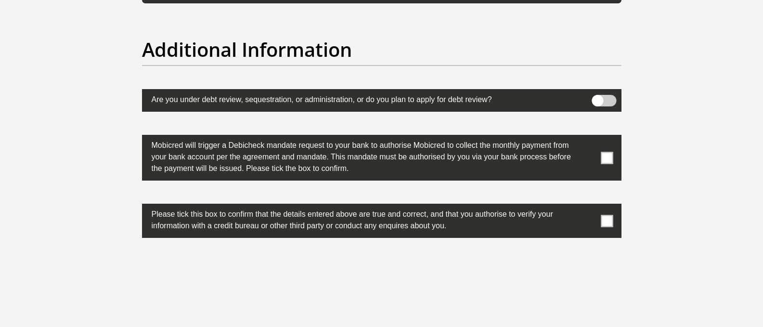
click at [598, 97] on span at bounding box center [604, 101] width 25 height 12
click at [597, 97] on input "checkbox" at bounding box center [597, 97] width 0 height 0
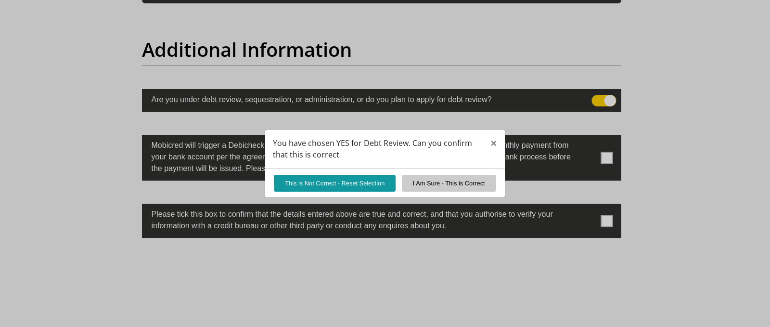
click at [600, 98] on div "You have chosen YES for Debt Review. Can you confirm that this is correct × Thi…" at bounding box center [385, 163] width 770 height 327
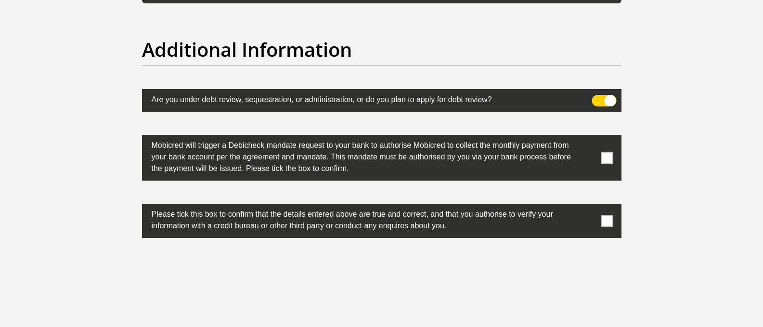
click at [606, 102] on span at bounding box center [604, 101] width 25 height 12
click at [597, 97] on input "checkbox" at bounding box center [597, 97] width 0 height 0
click at [607, 159] on span at bounding box center [607, 158] width 12 height 12
click at [588, 137] on input "checkbox" at bounding box center [588, 137] width 0 height 0
click at [610, 218] on span at bounding box center [607, 221] width 12 height 12
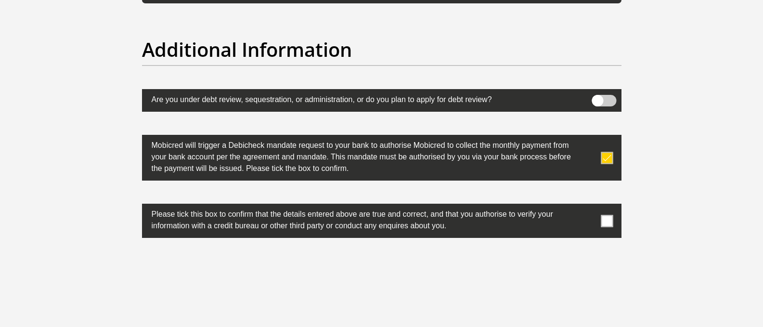
click at [588, 206] on input "checkbox" at bounding box center [588, 206] width 0 height 0
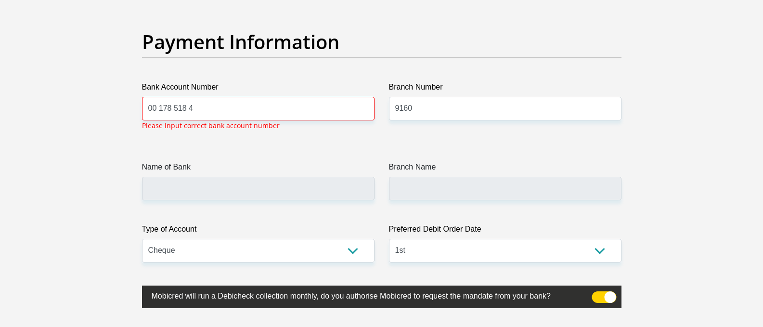
scroll to position [2184, 0]
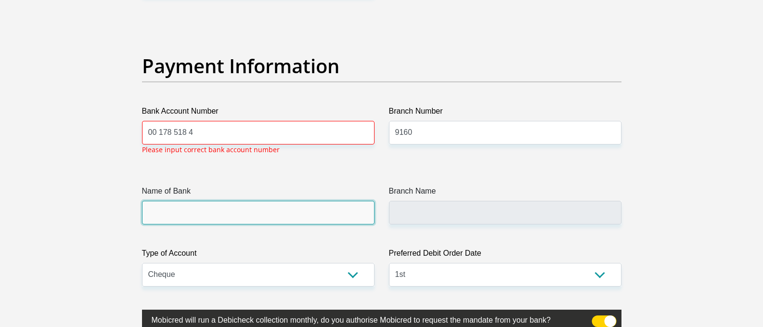
click at [178, 223] on input "Name of Bank" at bounding box center [258, 213] width 232 height 24
click at [172, 217] on input "Name of Bank" at bounding box center [258, 213] width 232 height 24
click at [162, 215] on input "Name of Bank" at bounding box center [258, 213] width 232 height 24
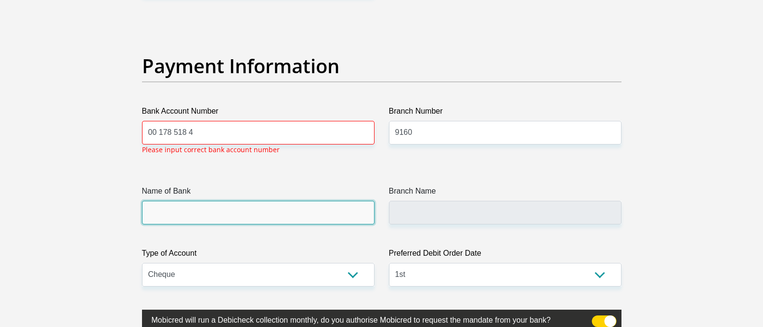
click at [162, 215] on input "Name of Bank" at bounding box center [258, 213] width 232 height 24
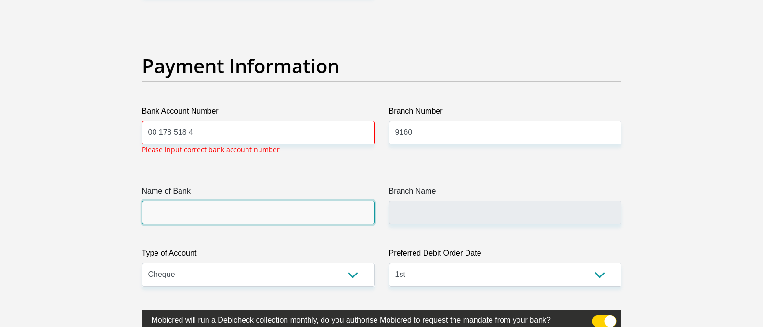
click at [162, 215] on input "Name of Bank" at bounding box center [258, 213] width 232 height 24
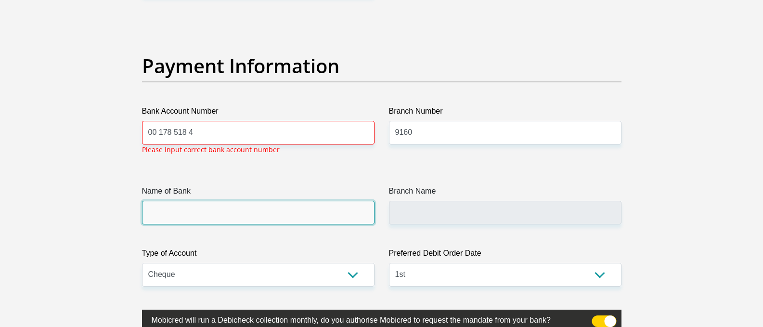
click at [162, 215] on input "Name of Bank" at bounding box center [258, 213] width 232 height 24
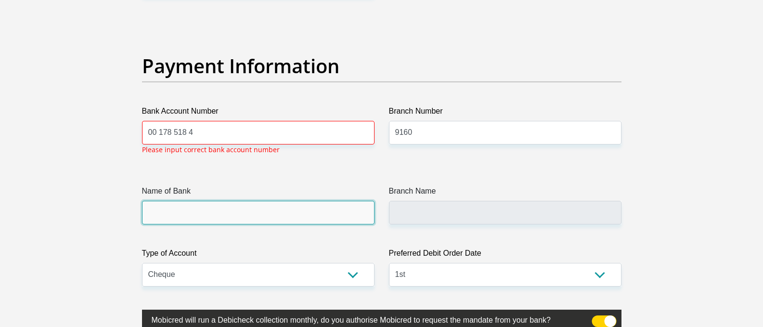
click at [162, 215] on input "Name of Bank" at bounding box center [258, 213] width 232 height 24
drag, startPoint x: 162, startPoint y: 215, endPoint x: 240, endPoint y: 211, distance: 77.6
click at [176, 212] on input "Name of Bank" at bounding box center [258, 213] width 232 height 24
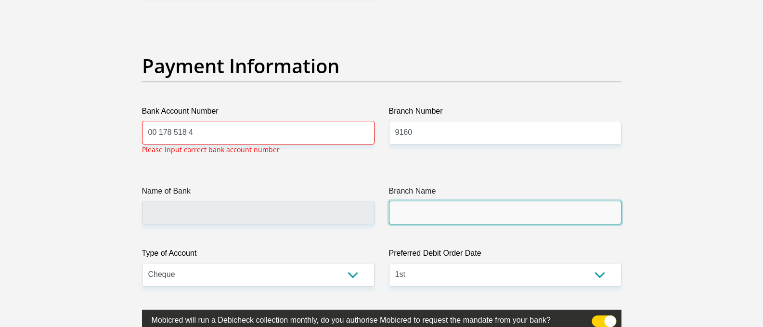
click at [443, 204] on input "Branch Name" at bounding box center [505, 213] width 232 height 24
click at [433, 213] on input "Branch Name" at bounding box center [505, 213] width 232 height 24
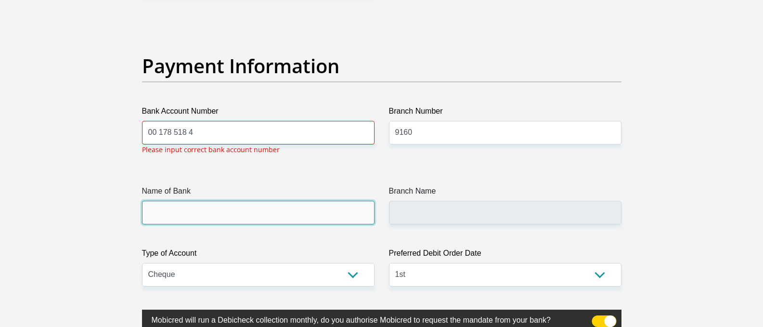
click at [284, 205] on input "Name of Bank" at bounding box center [258, 213] width 232 height 24
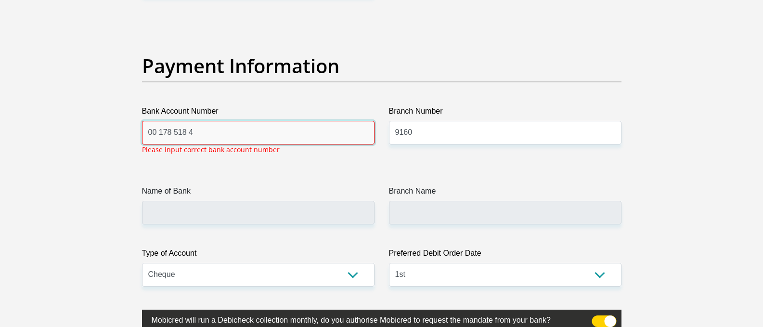
click at [203, 136] on input "00 178 518 4" at bounding box center [258, 133] width 232 height 24
type input "0"
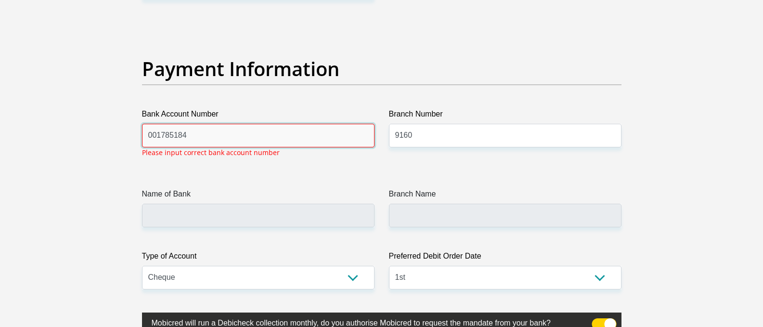
scroll to position [2232, 0]
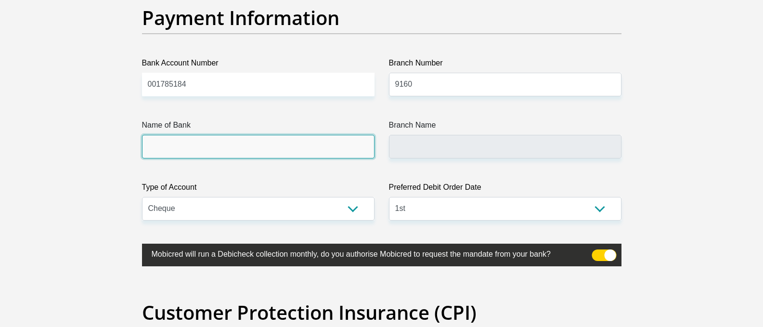
click at [220, 148] on div "Name of Bank" at bounding box center [258, 138] width 232 height 39
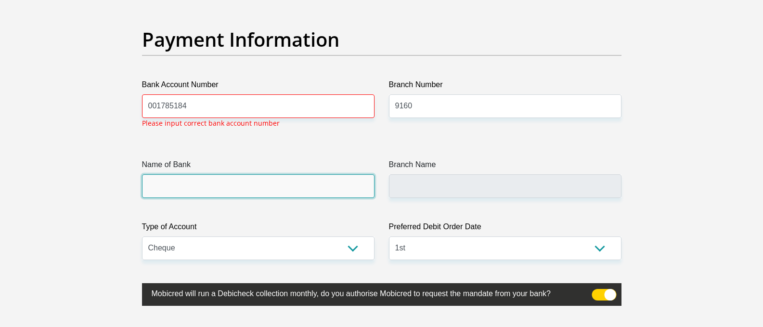
click at [172, 177] on input "Name of Bank" at bounding box center [258, 186] width 232 height 24
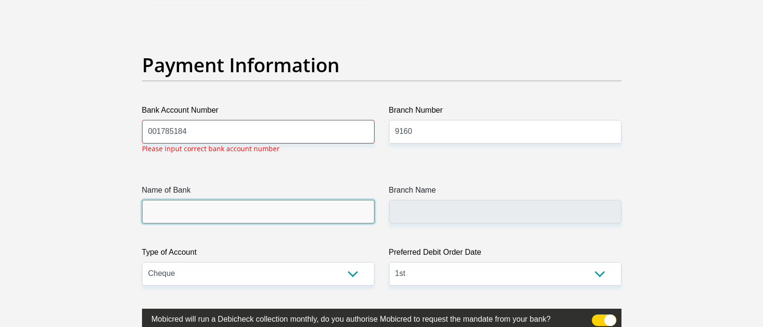
scroll to position [2184, 0]
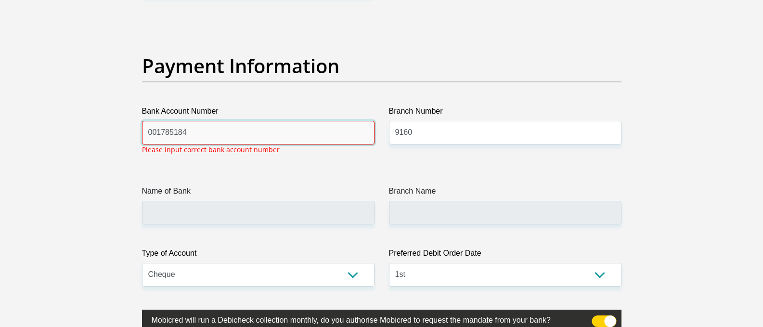
click at [195, 140] on input "001785184" at bounding box center [258, 133] width 232 height 24
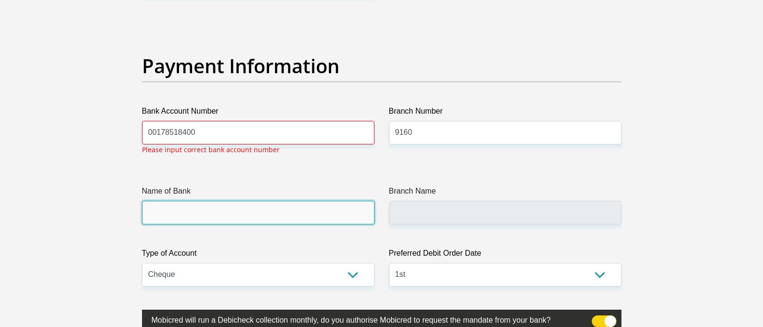
click at [187, 207] on input "Name of Bank" at bounding box center [258, 213] width 232 height 24
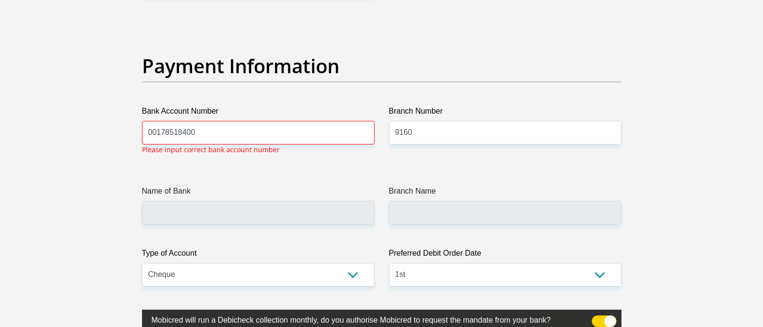
click at [210, 144] on p "Please input correct bank account number" at bounding box center [211, 149] width 138 height 10
click at [209, 136] on input "00178518400" at bounding box center [258, 133] width 232 height 24
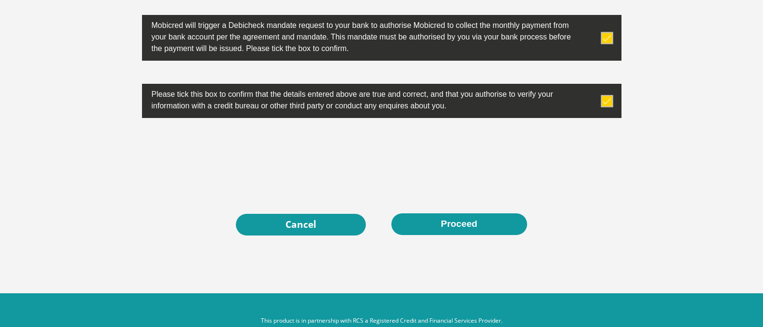
scroll to position [3145, 0]
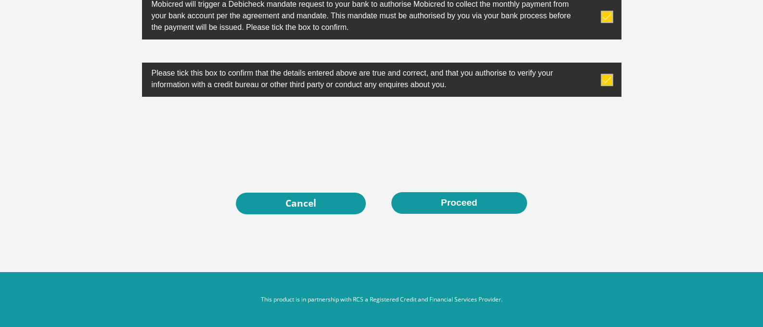
type input "001785184"
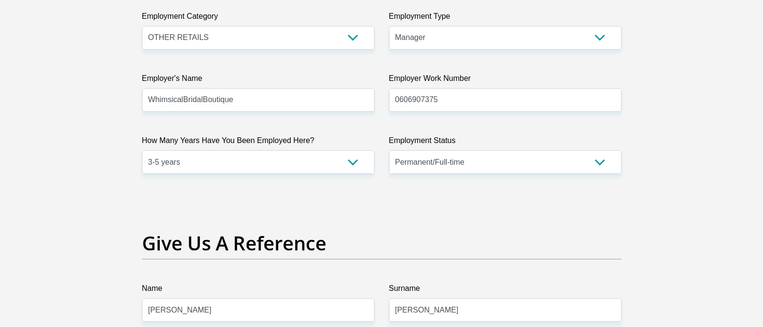
scroll to position [3122, 0]
